Goal: Navigation & Orientation: Find specific page/section

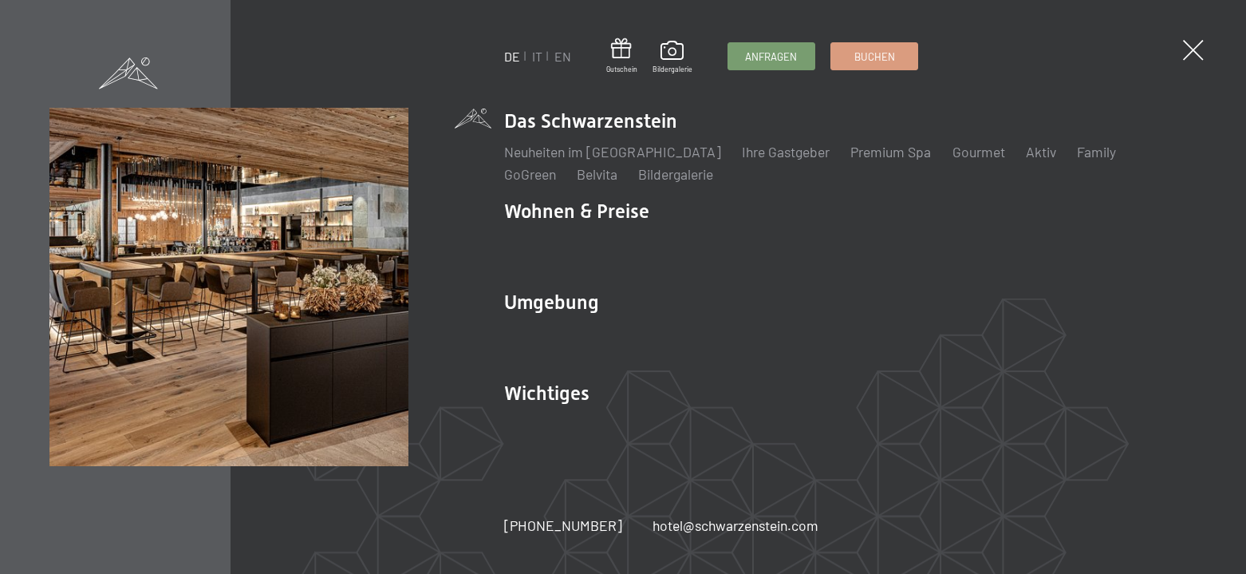
click at [536, 56] on link "IT" at bounding box center [537, 56] width 10 height 15
click at [535, 53] on link "IT" at bounding box center [537, 56] width 10 height 15
click at [532, 59] on link "IT" at bounding box center [537, 56] width 10 height 15
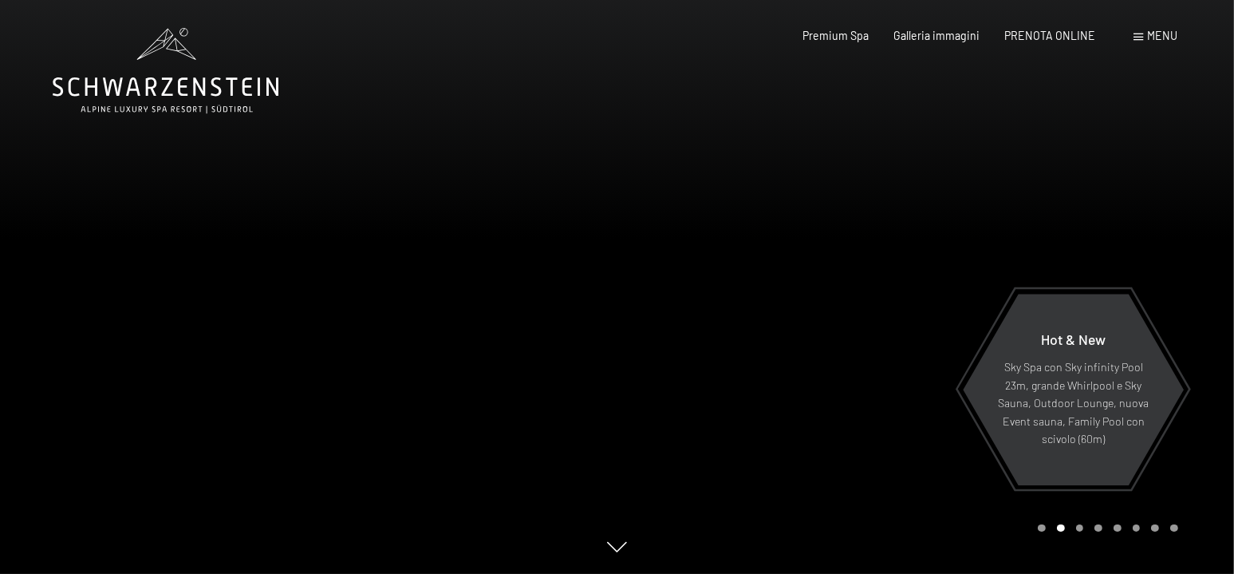
click at [1188, 365] on div at bounding box center [927, 287] width 618 height 574
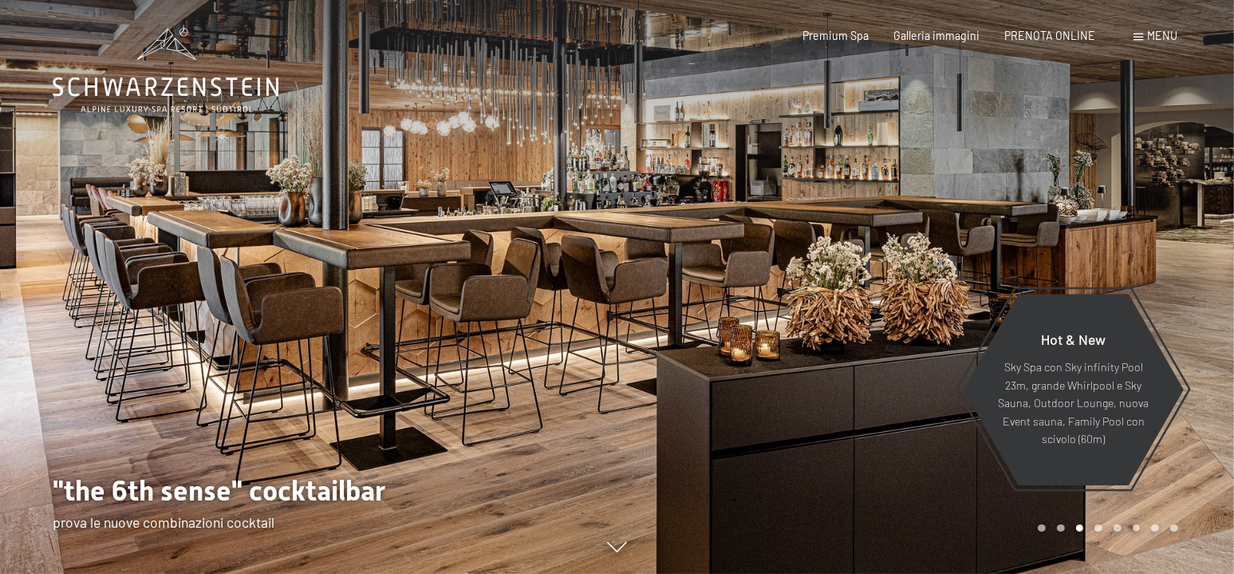
click at [1188, 365] on div at bounding box center [927, 287] width 618 height 574
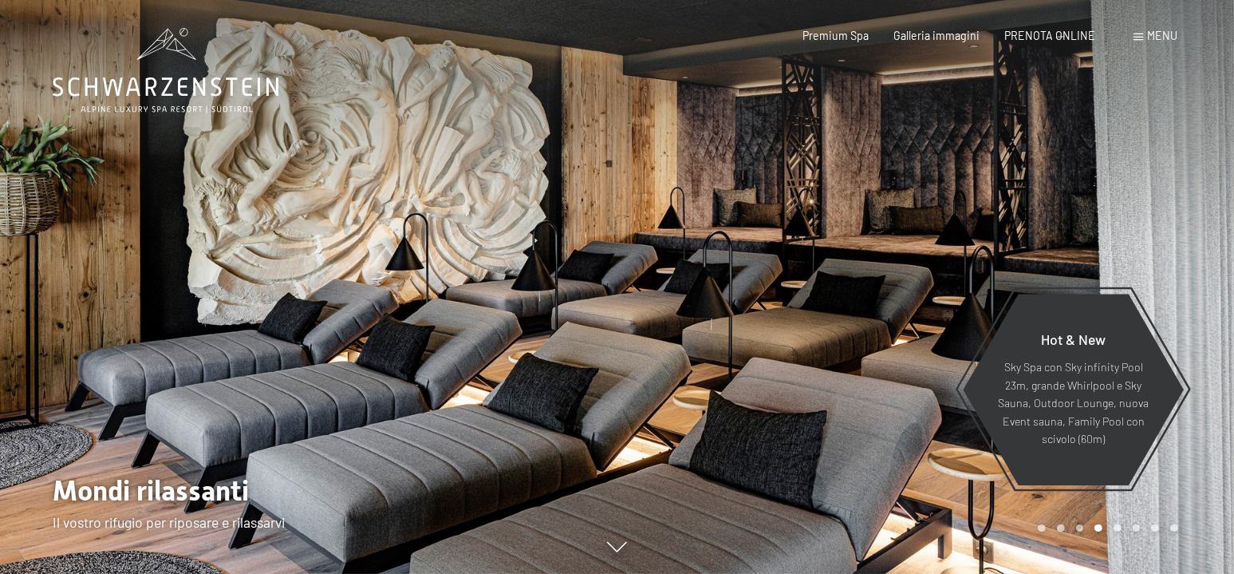
click at [1188, 365] on div at bounding box center [927, 287] width 618 height 574
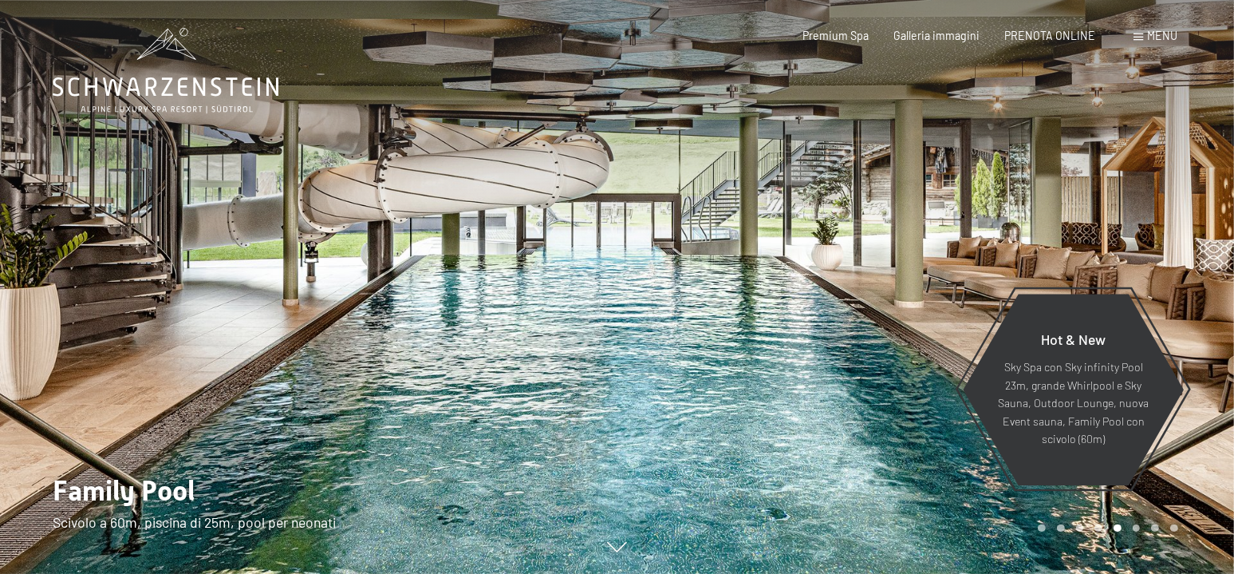
click at [1187, 370] on div at bounding box center [927, 287] width 618 height 574
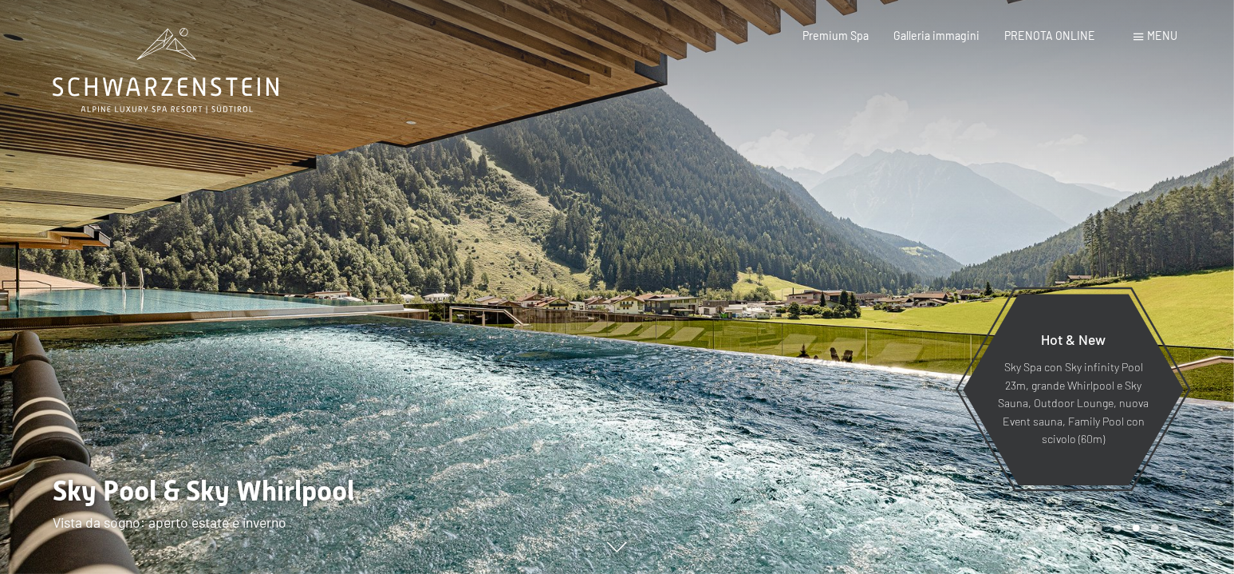
click at [1187, 370] on div at bounding box center [927, 287] width 618 height 574
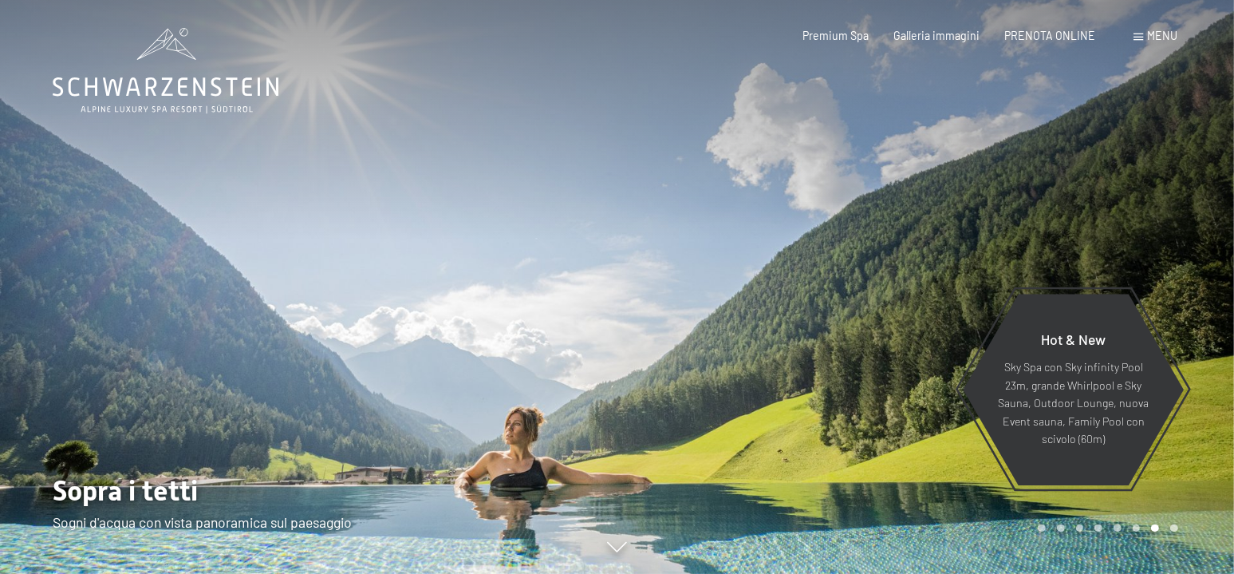
click at [1187, 370] on div at bounding box center [927, 287] width 618 height 574
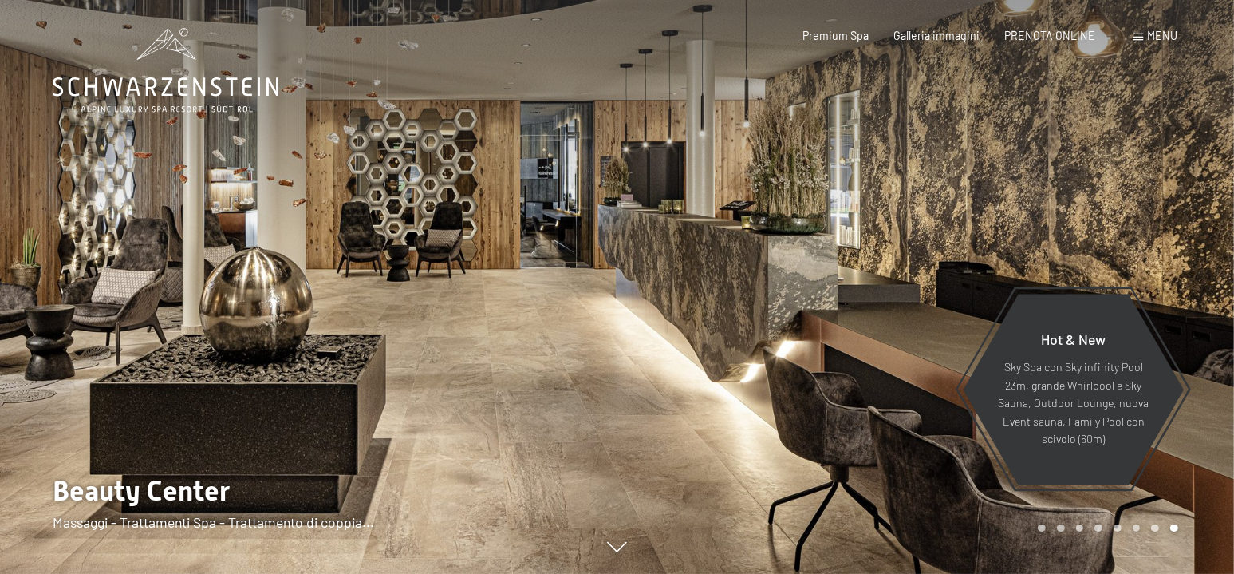
click at [1187, 370] on div at bounding box center [927, 287] width 618 height 574
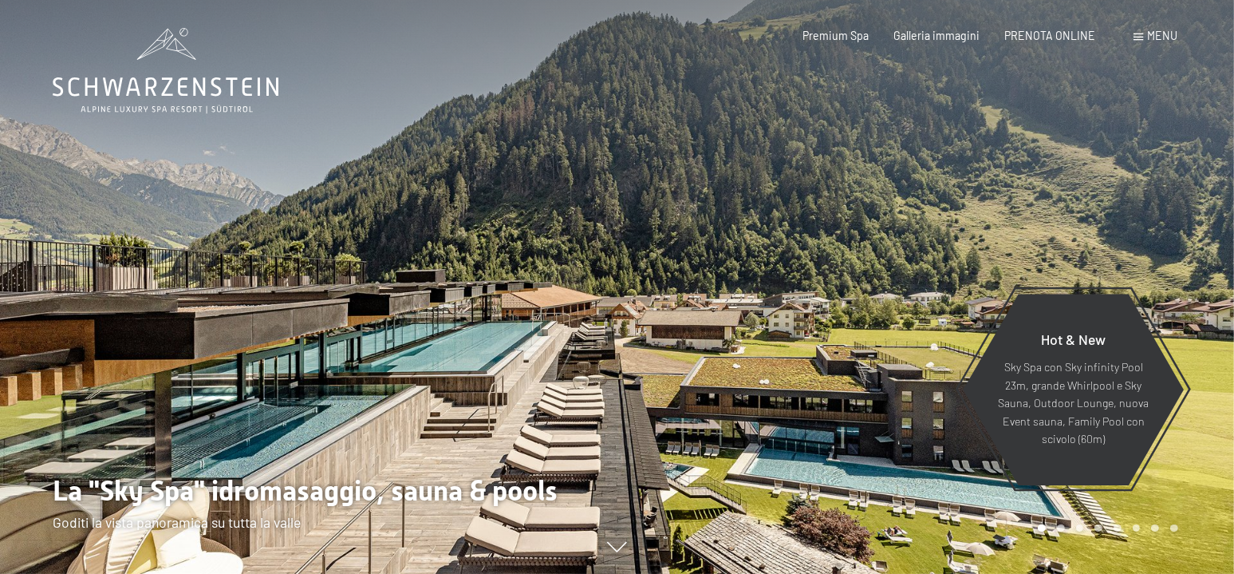
click at [1187, 370] on div at bounding box center [927, 287] width 618 height 574
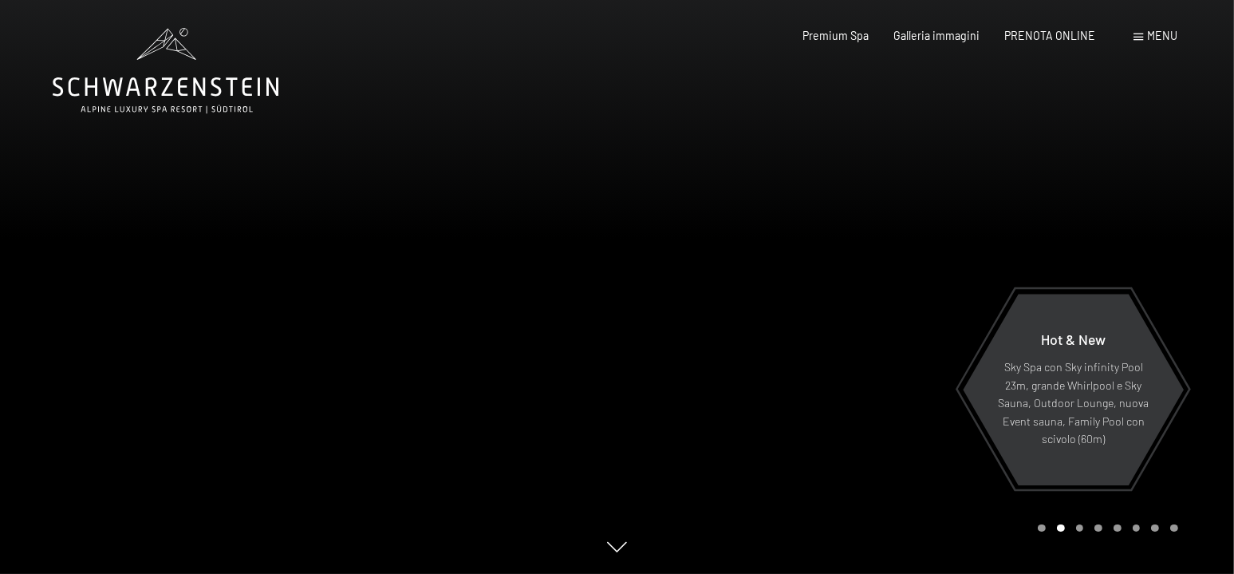
click at [1198, 381] on div at bounding box center [927, 287] width 618 height 574
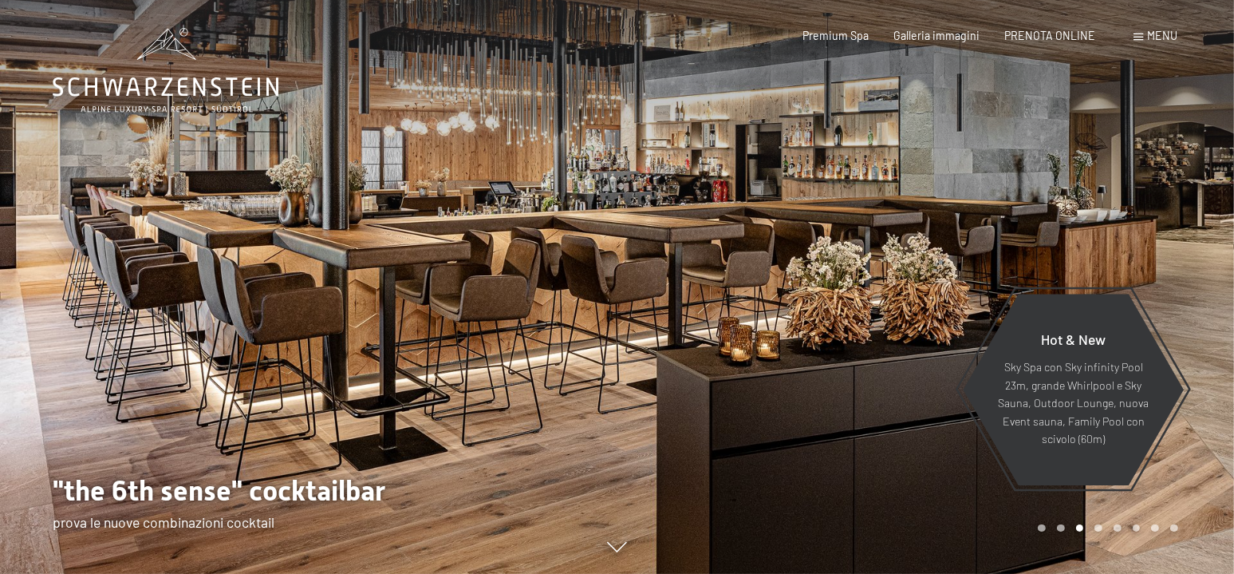
click at [1202, 379] on div at bounding box center [927, 287] width 618 height 574
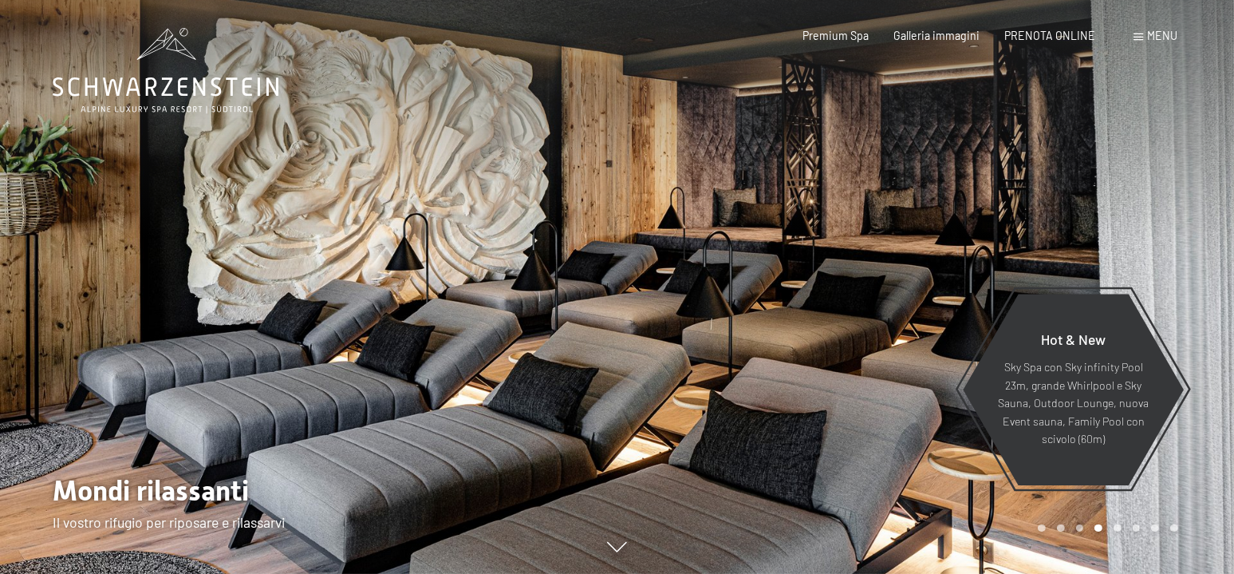
click at [1203, 377] on div at bounding box center [927, 287] width 618 height 574
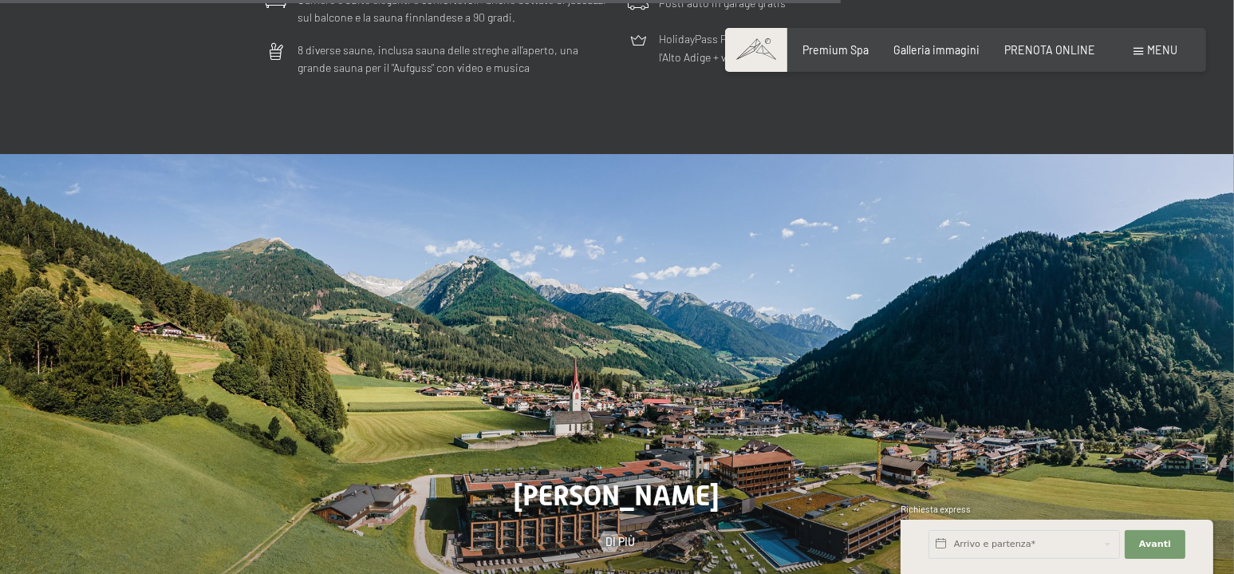
scroll to position [4628, 0]
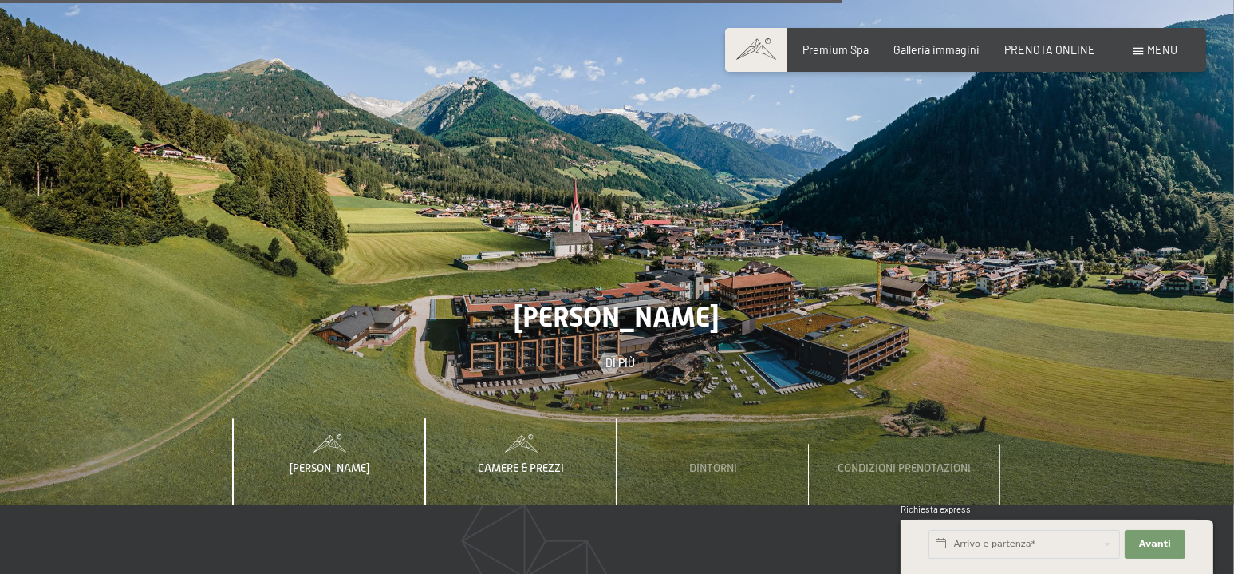
click at [532, 418] on div "Camere & Prezzi" at bounding box center [521, 461] width 107 height 86
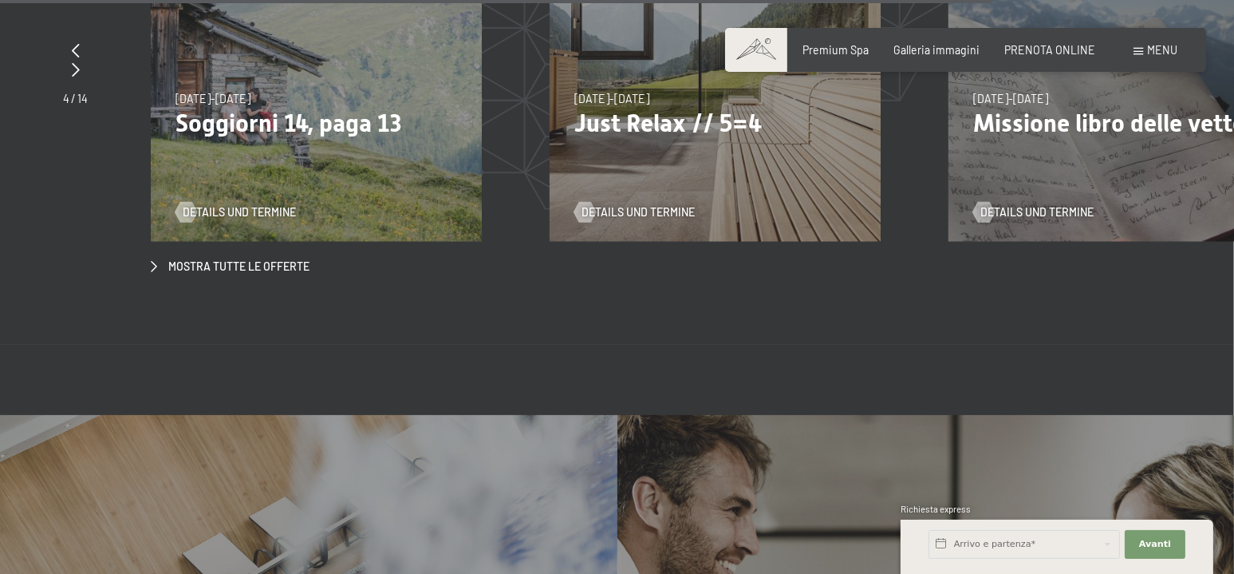
scroll to position [5266, 0]
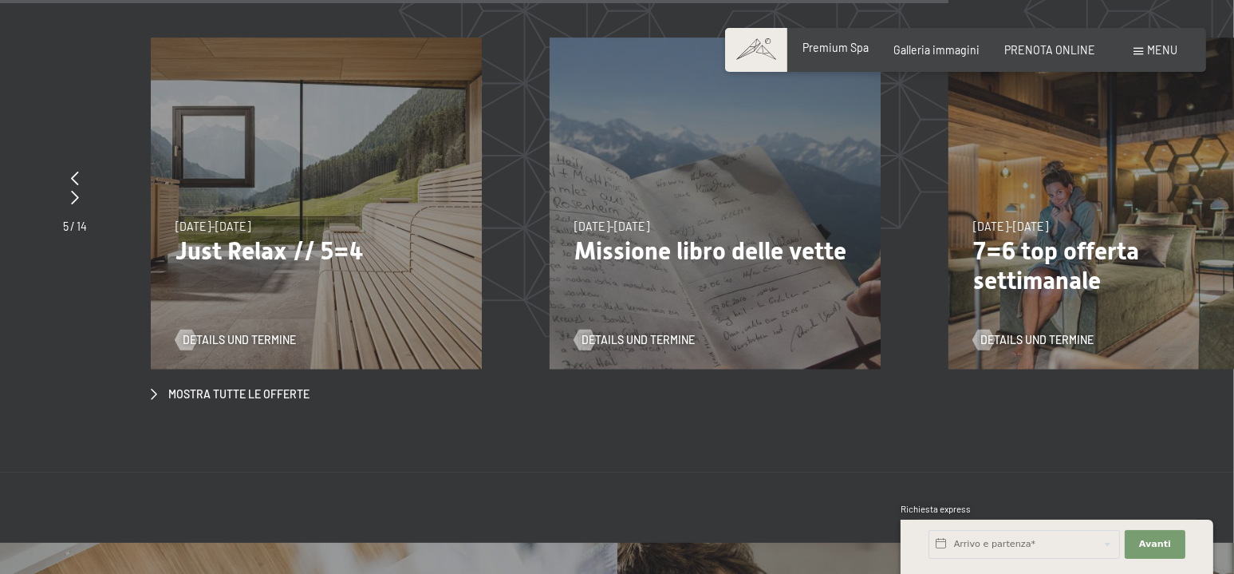
click at [841, 46] on span "Premium Spa" at bounding box center [836, 48] width 66 height 14
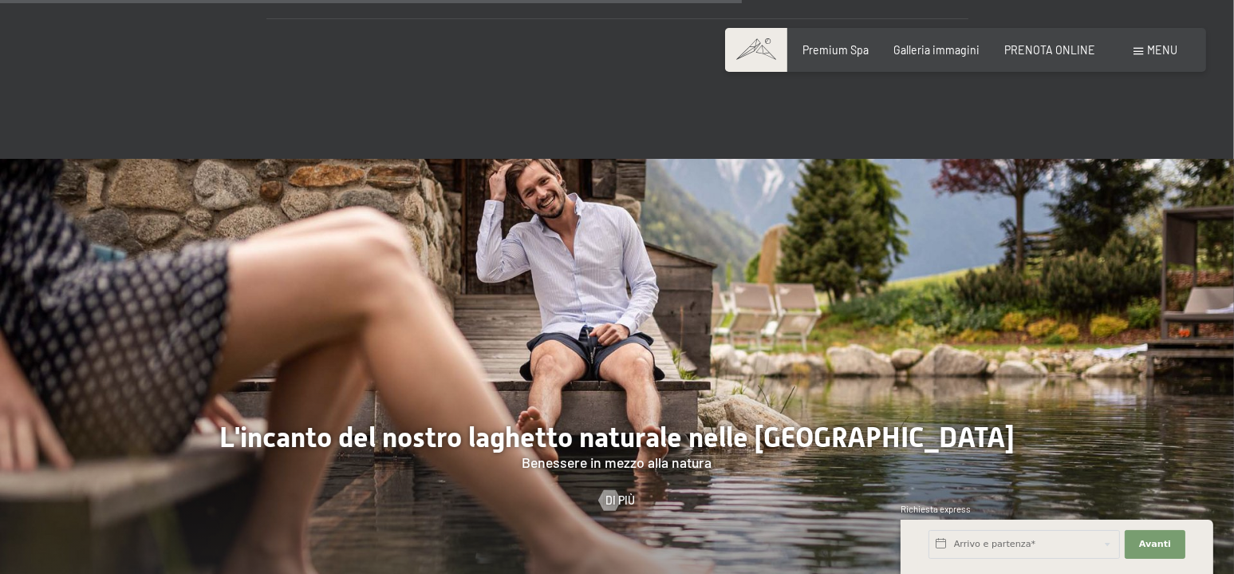
scroll to position [5496, 0]
